Goal: Find specific fact: Find specific fact

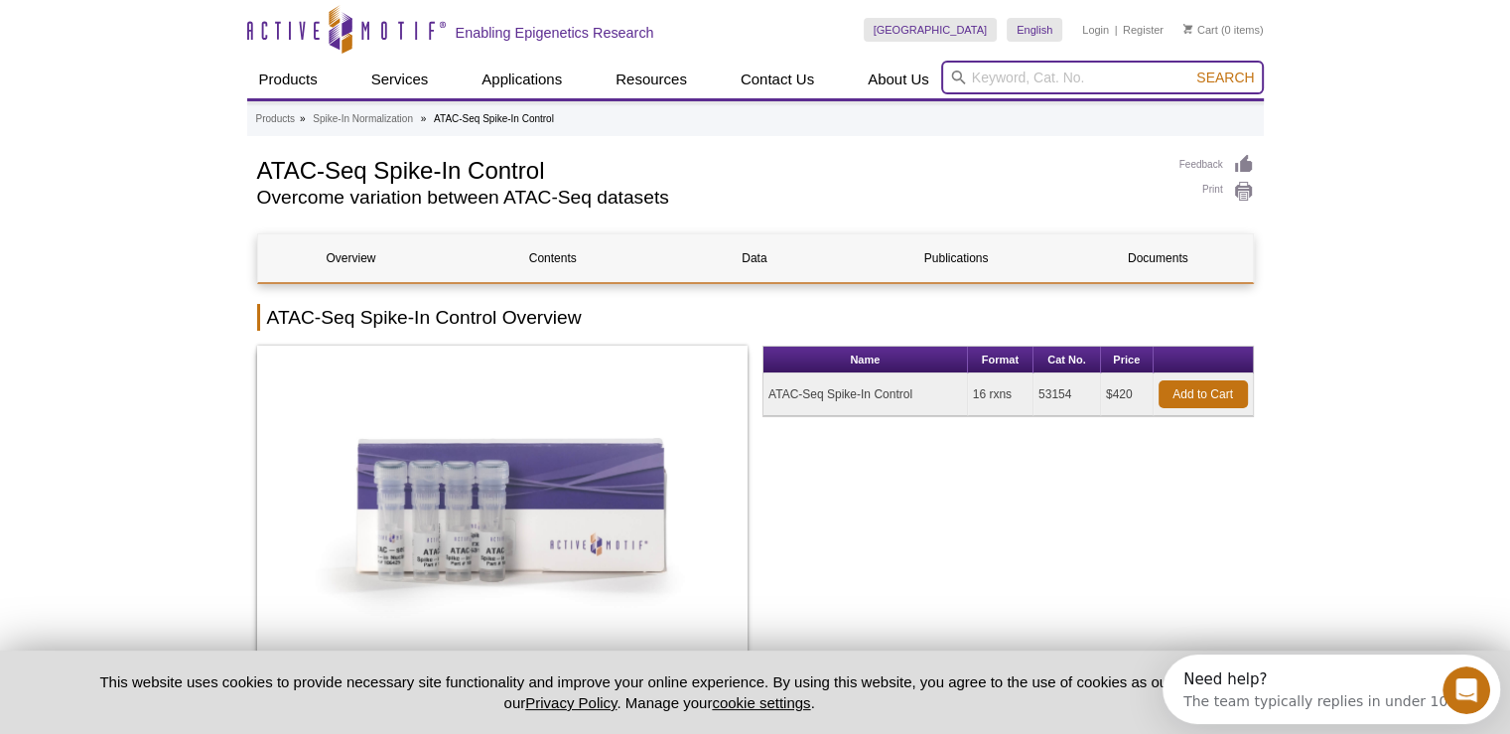
click at [1081, 80] on input "search" at bounding box center [1102, 78] width 323 height 34
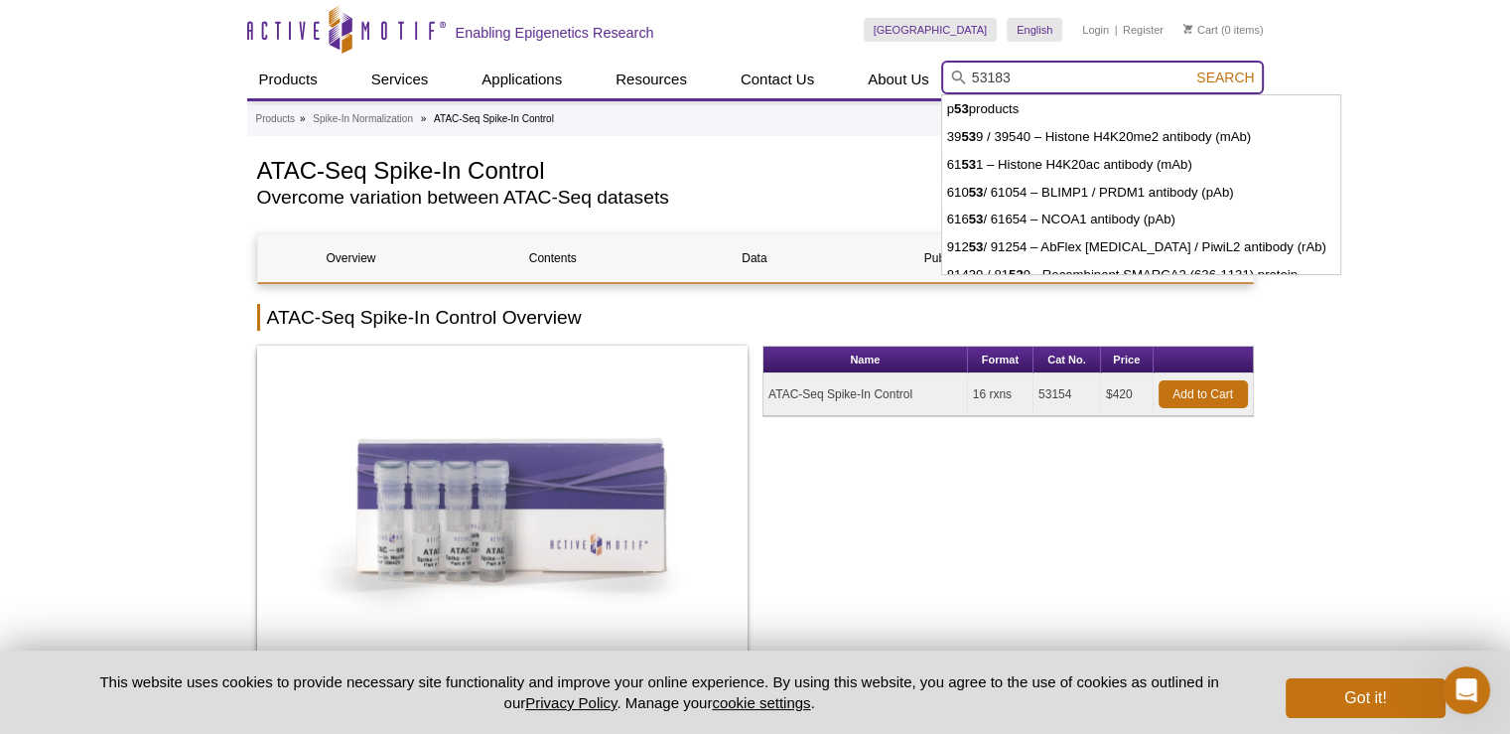
type input "53183"
click at [1190, 69] on button "Search" at bounding box center [1224, 78] width 69 height 18
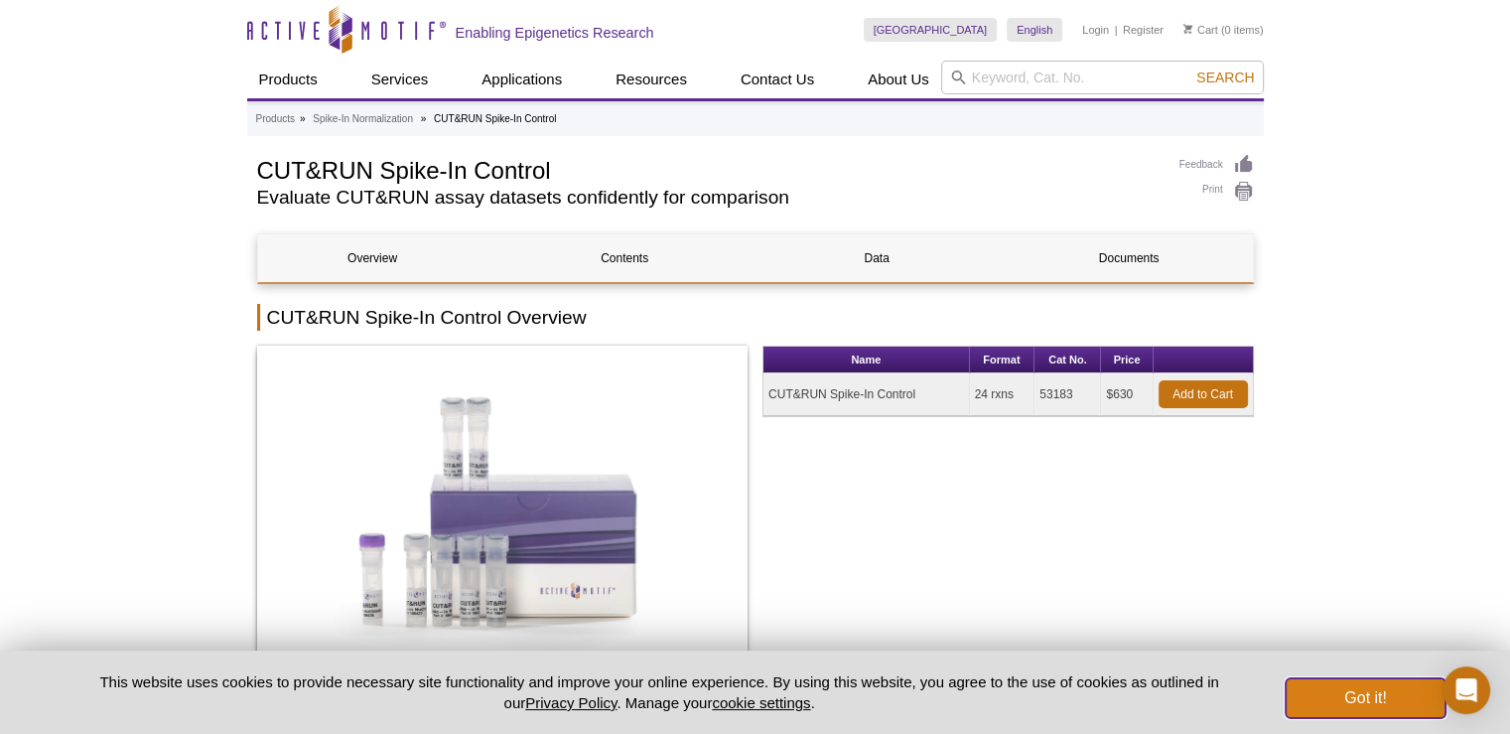
click at [1406, 698] on button "Got it!" at bounding box center [1365, 698] width 159 height 40
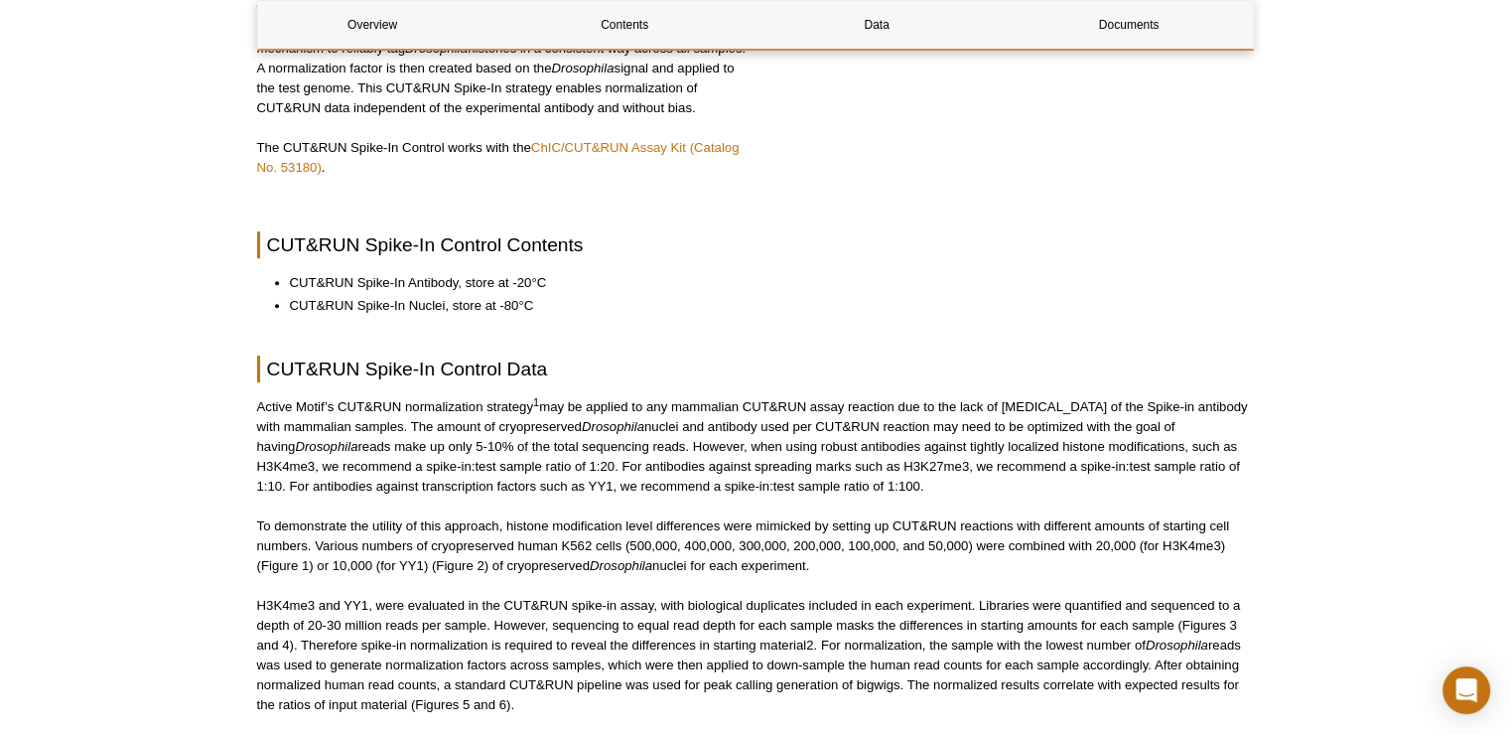
scroll to position [993, 0]
